Goal: Transaction & Acquisition: Book appointment/travel/reservation

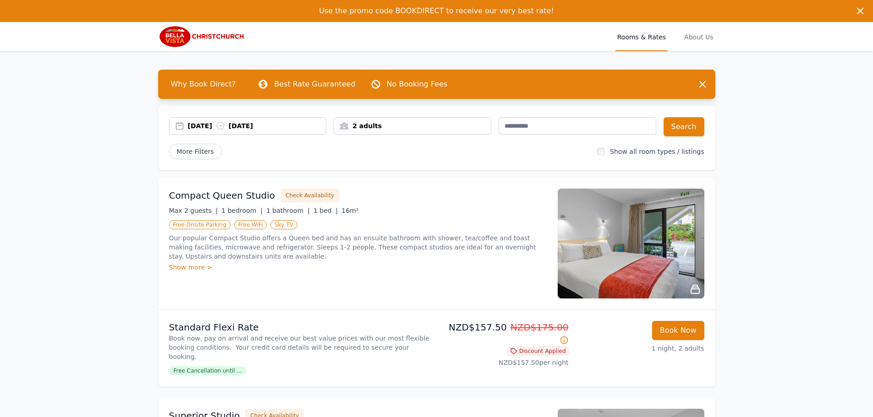
click at [190, 133] on div "[DATE] [DATE]" at bounding box center [248, 125] width 158 height 17
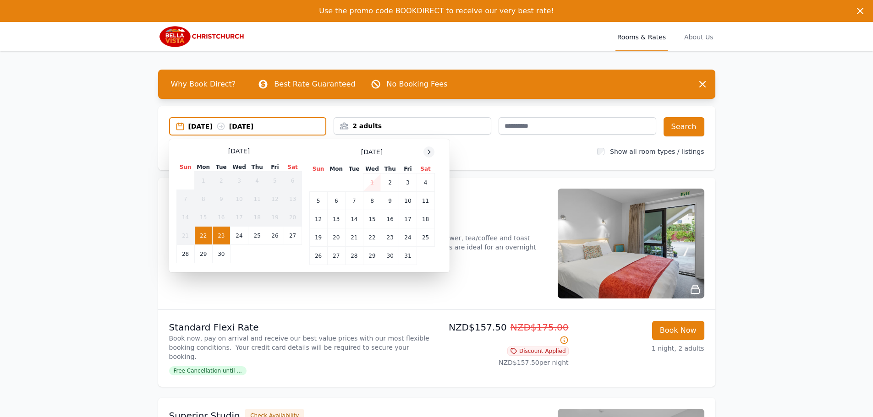
click at [429, 150] on icon at bounding box center [429, 152] width 2 height 4
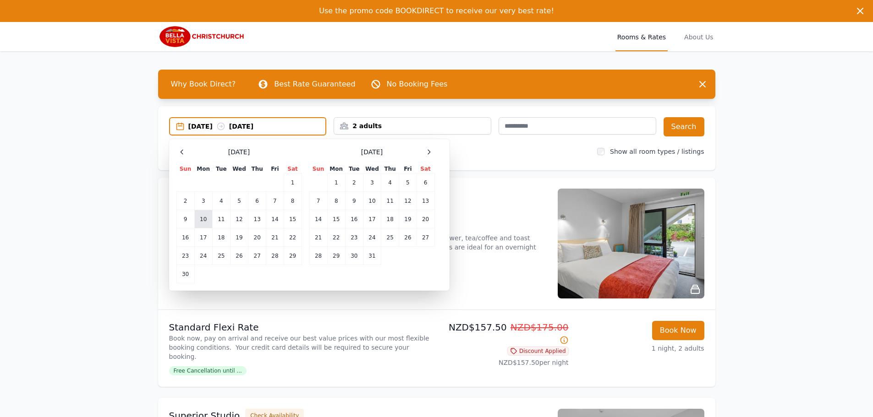
click at [201, 219] on td "10" at bounding box center [203, 219] width 18 height 18
click at [233, 220] on td "12" at bounding box center [239, 219] width 18 height 18
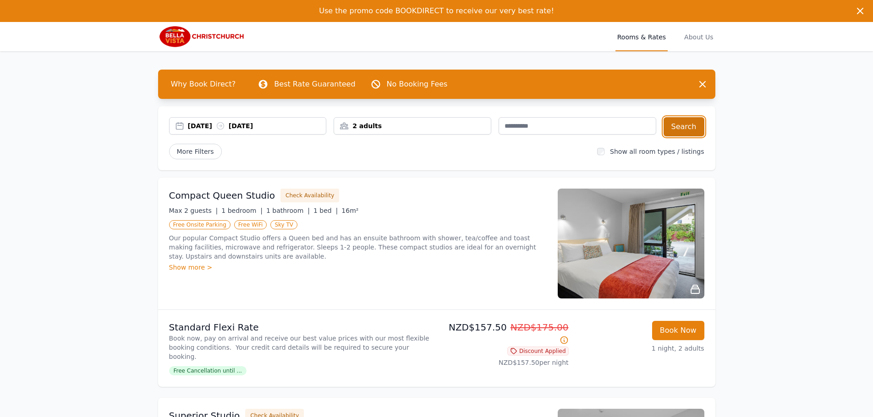
click at [694, 119] on button "Search" at bounding box center [683, 126] width 41 height 19
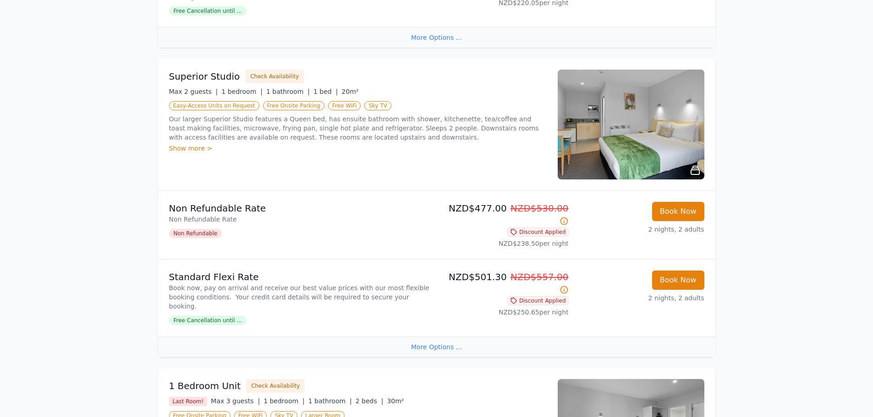
scroll to position [412, 0]
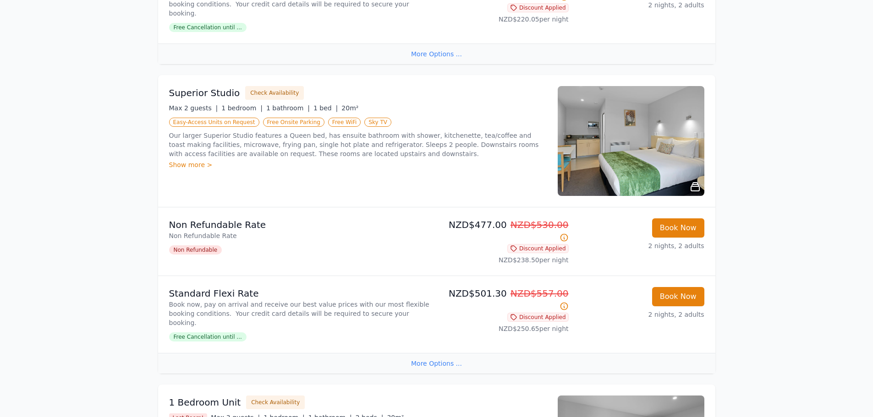
click at [645, 112] on img at bounding box center [631, 141] width 147 height 110
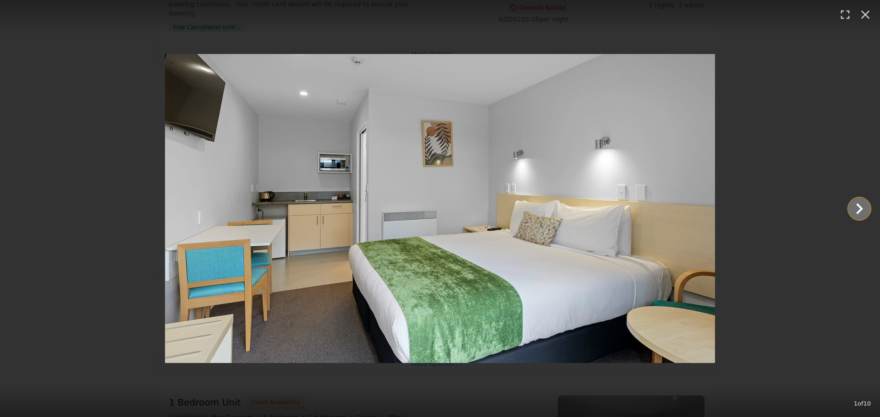
click at [856, 210] on icon "Show slide 2 of 10" at bounding box center [859, 209] width 22 height 22
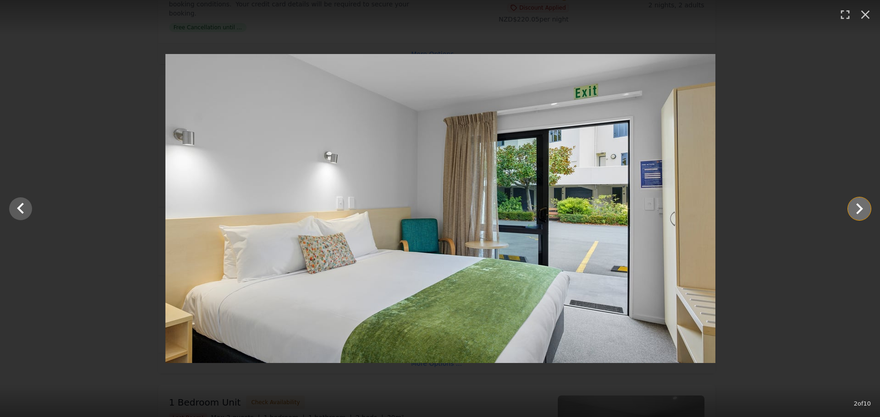
click at [856, 210] on icon "Show slide 3 of 10" at bounding box center [859, 209] width 22 height 22
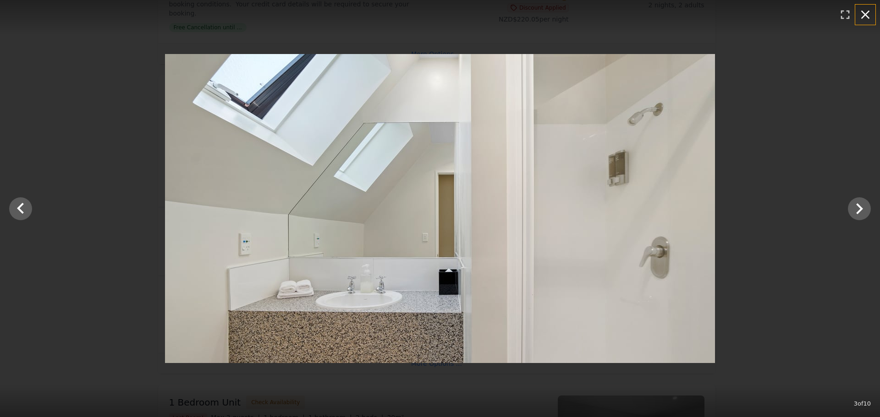
click at [864, 15] on icon "button" at bounding box center [865, 15] width 9 height 9
